Goal: Information Seeking & Learning: Check status

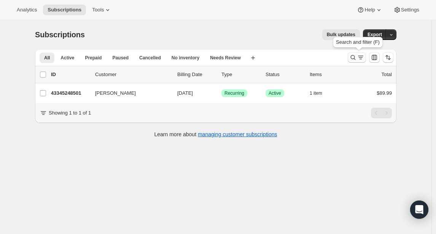
click at [353, 56] on icon "Search and filter results" at bounding box center [353, 58] width 8 height 8
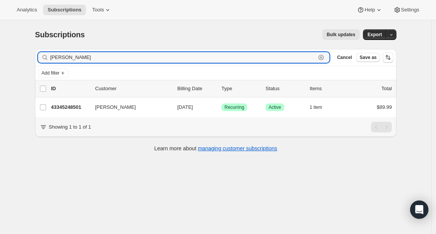
click at [322, 57] on icon "button" at bounding box center [321, 57] width 3 height 3
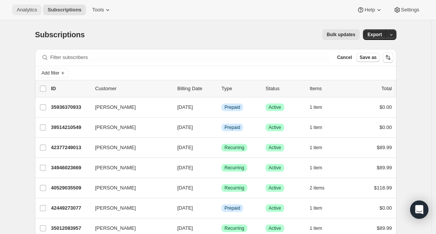
click at [29, 7] on span "Analytics" at bounding box center [27, 10] width 20 height 6
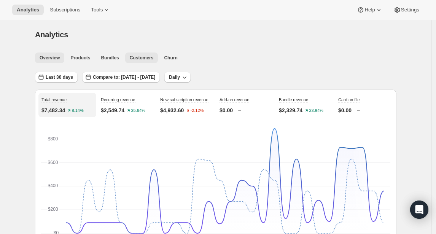
click at [146, 59] on span "Customers" at bounding box center [142, 58] width 24 height 6
